Goal: Navigation & Orientation: Understand site structure

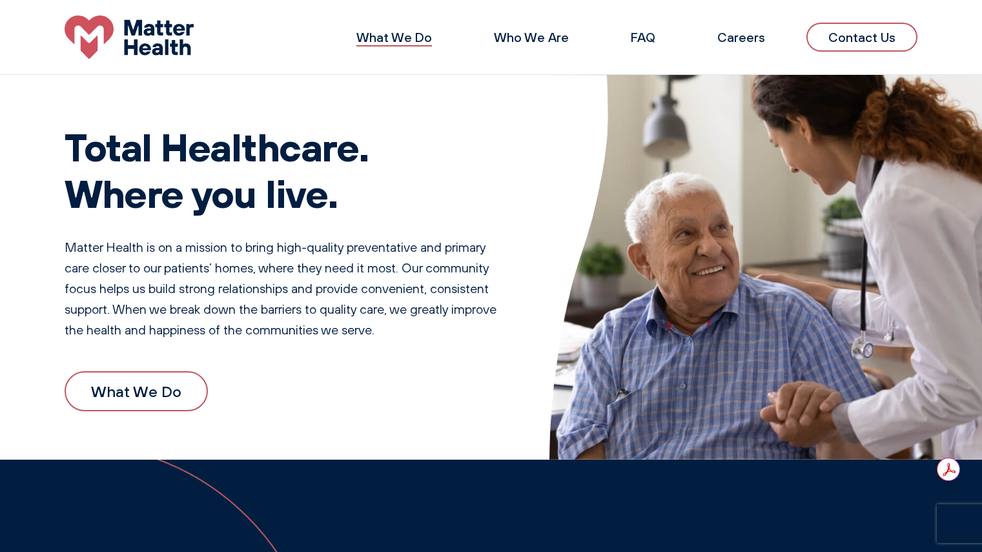
click at [402, 37] on link "What We Do" at bounding box center [394, 37] width 76 height 16
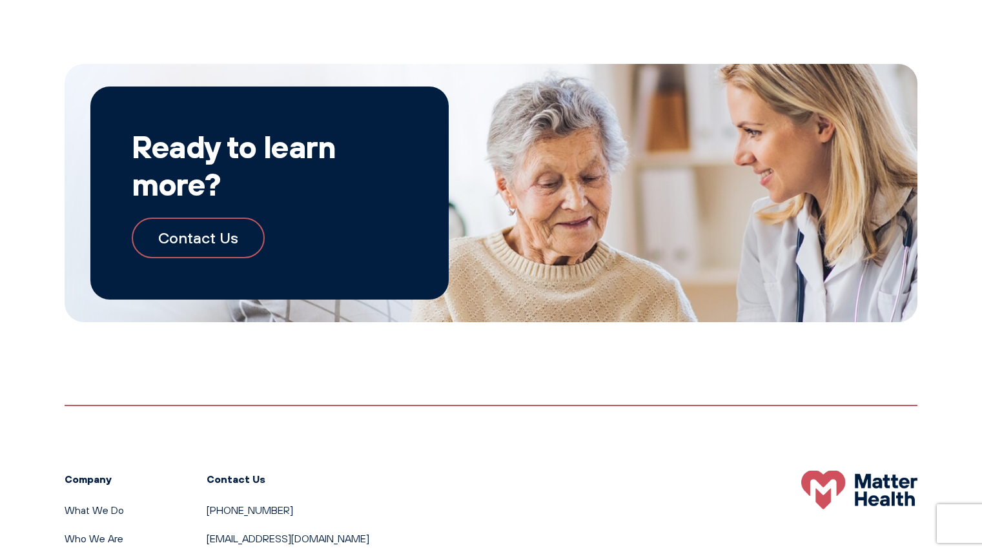
scroll to position [1401, 0]
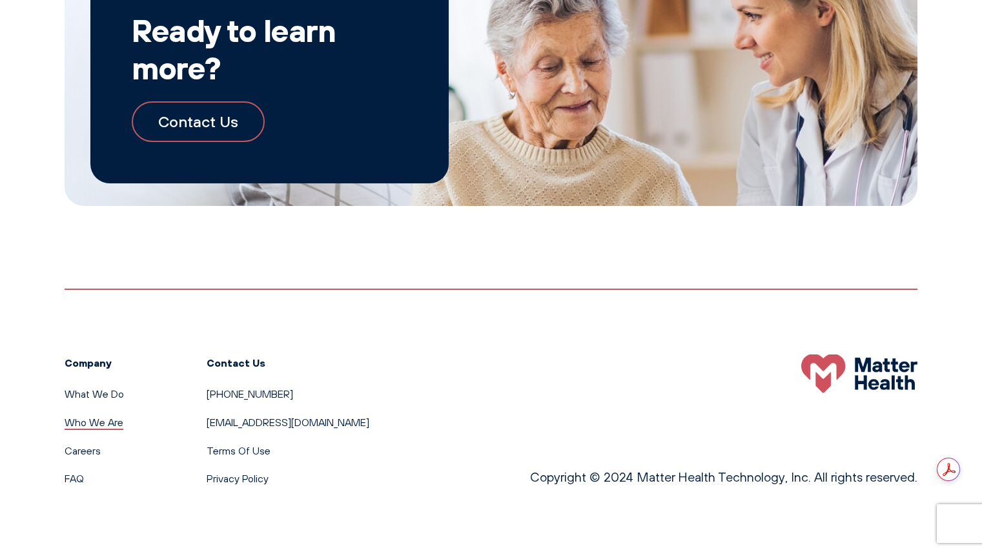
click at [100, 421] on link "Who We Are" at bounding box center [94, 422] width 59 height 13
